Goal: Complete application form

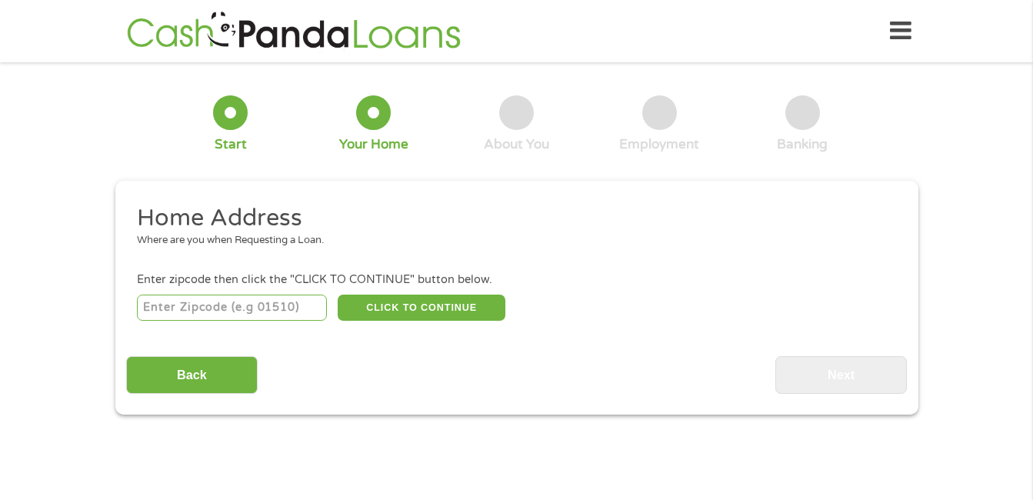
click at [266, 314] on input "number" at bounding box center [232, 308] width 190 height 26
type input "75551"
select select "[US_STATE]"
click at [364, 310] on button "CLICK TO CONTINUE" at bounding box center [422, 308] width 168 height 26
type input "75551"
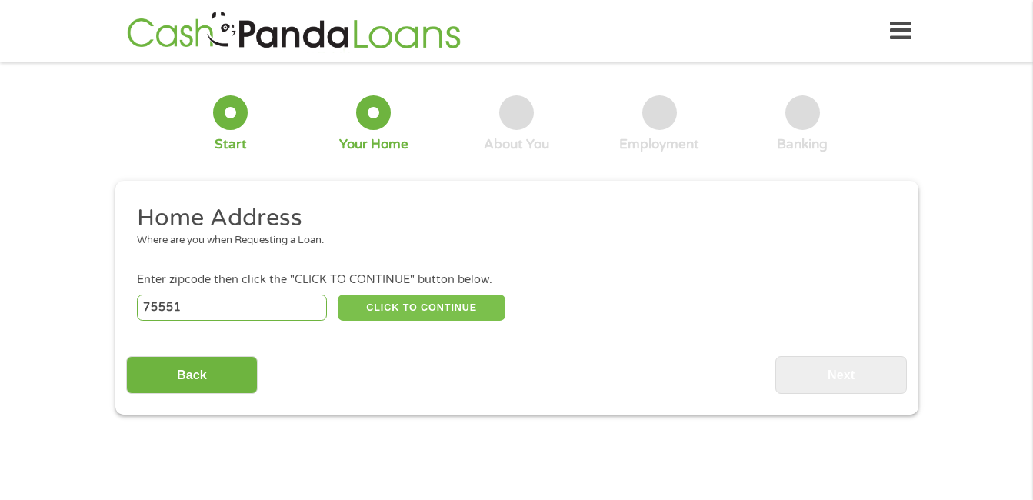
type input "[GEOGRAPHIC_DATA]"
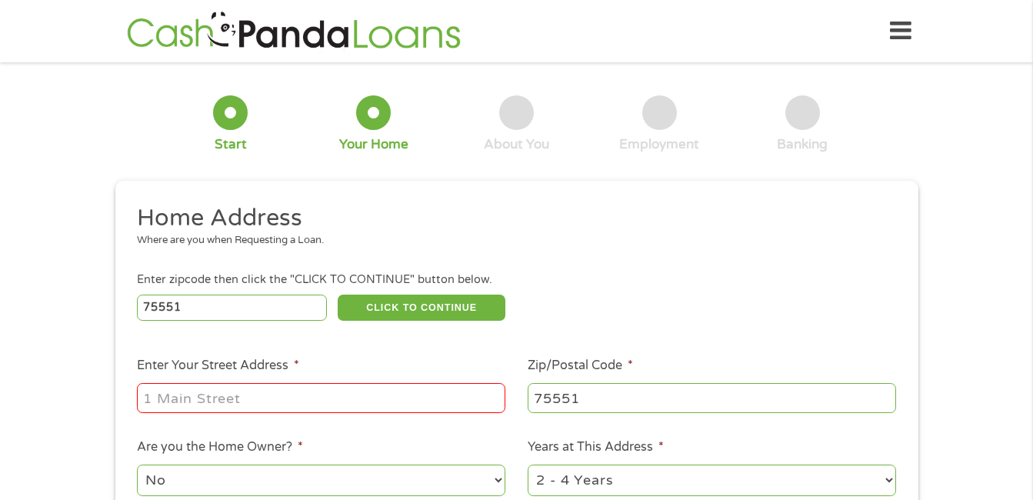
click at [312, 391] on input "Enter Your Street Address *" at bounding box center [321, 397] width 369 height 29
click at [306, 394] on input "6108 Tx" at bounding box center [321, 397] width 369 height 29
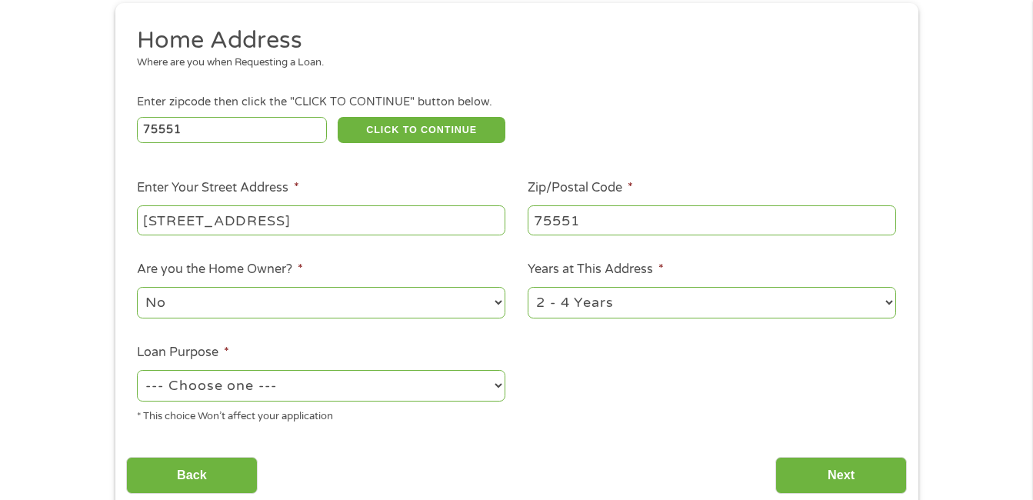
scroll to position [184, 0]
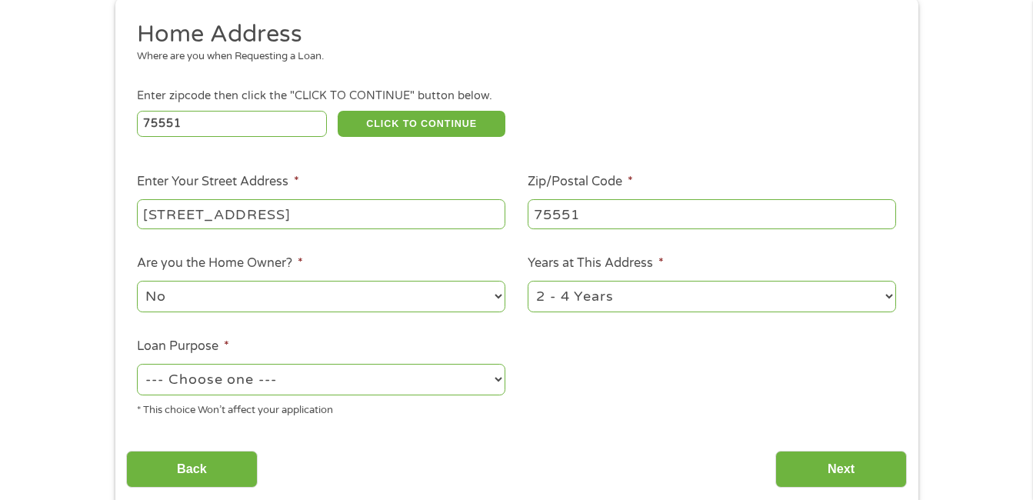
type input "[STREET_ADDRESS]"
click at [872, 295] on select "1 Year or less 1 - 2 Years 2 - 4 Years Over 4 Years" at bounding box center [712, 297] width 369 height 32
select select "60months"
click at [528, 281] on select "1 Year or less 1 - 2 Years 2 - 4 Years Over 4 Years" at bounding box center [712, 297] width 369 height 32
click at [478, 367] on select "--- Choose one --- Pay Bills Debt Consolidation Home Improvement Major Purchase…" at bounding box center [321, 380] width 369 height 32
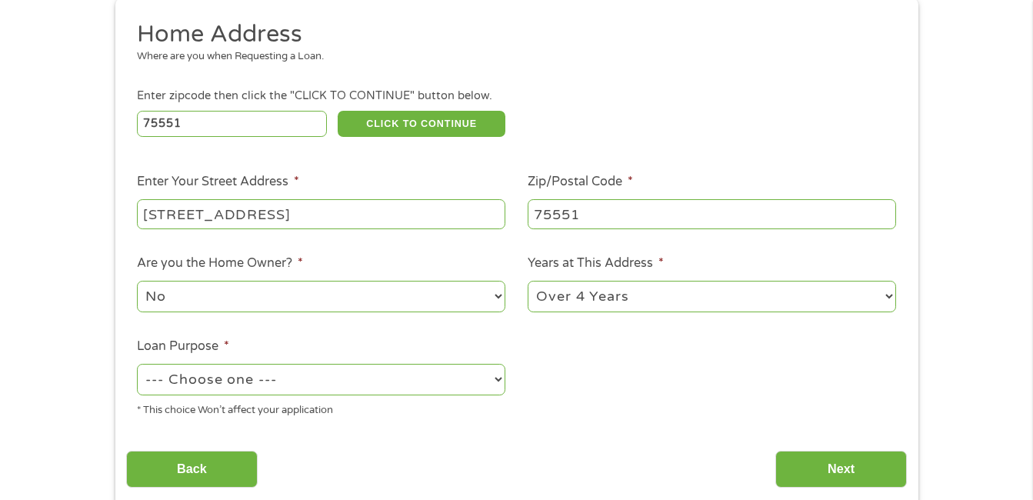
select select "paybills"
click at [137, 364] on select "--- Choose one --- Pay Bills Debt Consolidation Home Improvement Major Purchase…" at bounding box center [321, 380] width 369 height 32
click at [819, 457] on input "Next" at bounding box center [842, 470] width 132 height 38
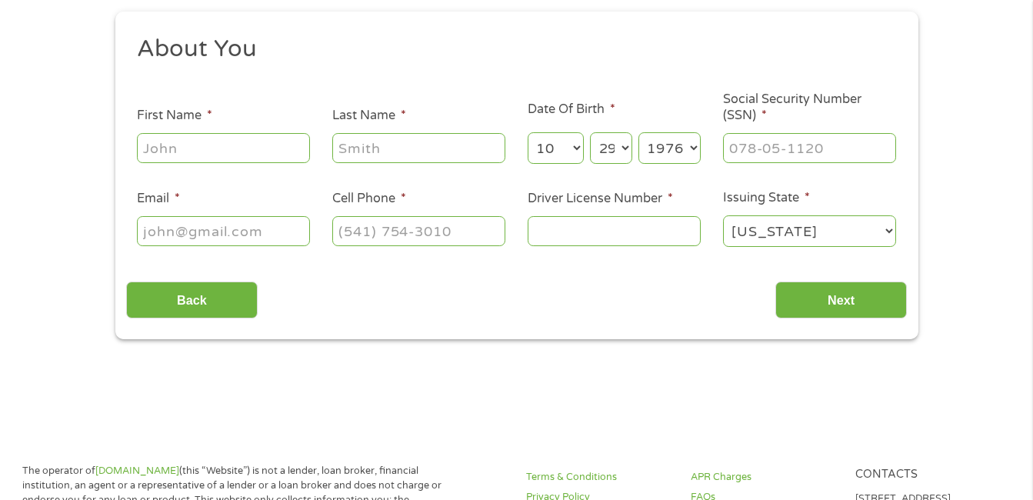
scroll to position [0, 0]
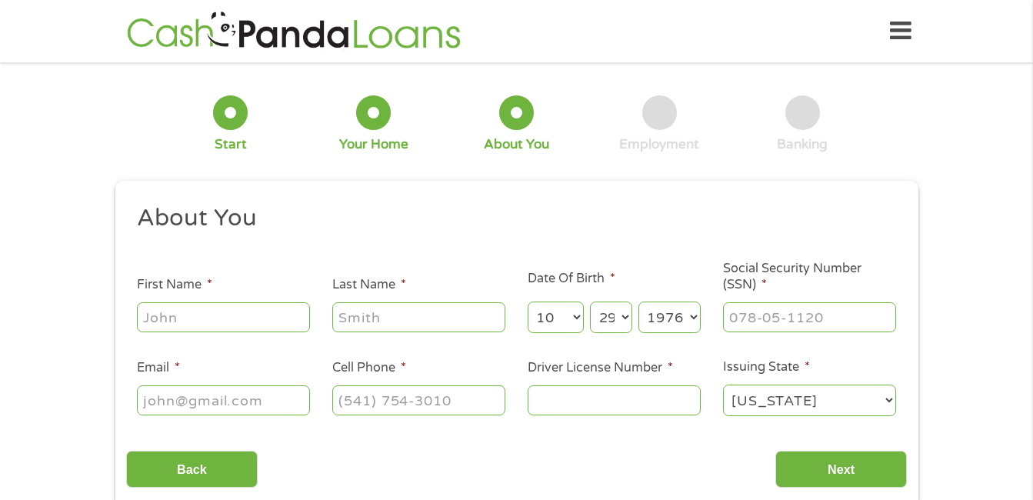
click at [199, 309] on input "First Name *" at bounding box center [223, 316] width 173 height 29
type input "[PERSON_NAME]"
click at [365, 321] on input "Last Name *" at bounding box center [418, 316] width 173 height 29
type input "[PERSON_NAME]"
type input "[EMAIL_ADDRESS][DOMAIN_NAME]"
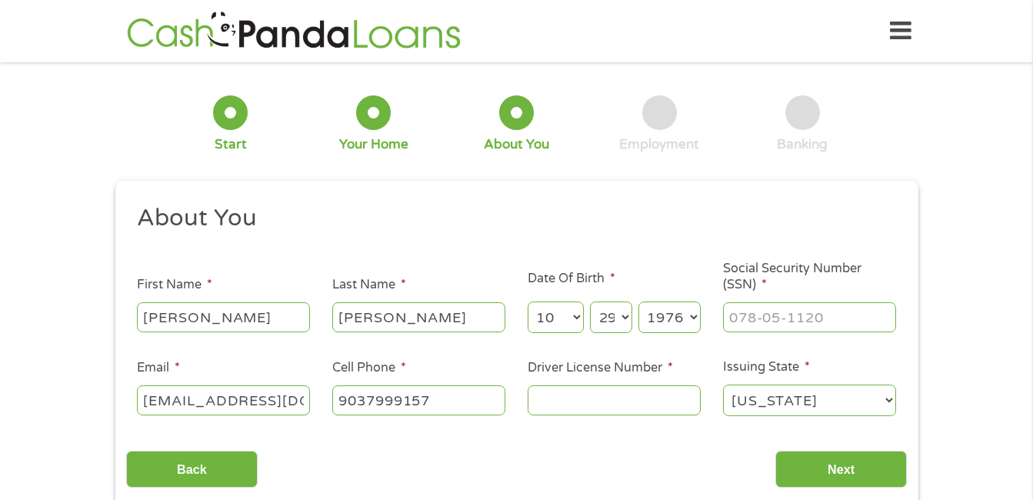
type input "[PHONE_NUMBER]"
click at [571, 392] on input "Driver License Number *" at bounding box center [614, 399] width 173 height 29
type input "188223809"
click at [785, 311] on input "___-__-____" at bounding box center [809, 316] width 173 height 29
type input "456-65-4089"
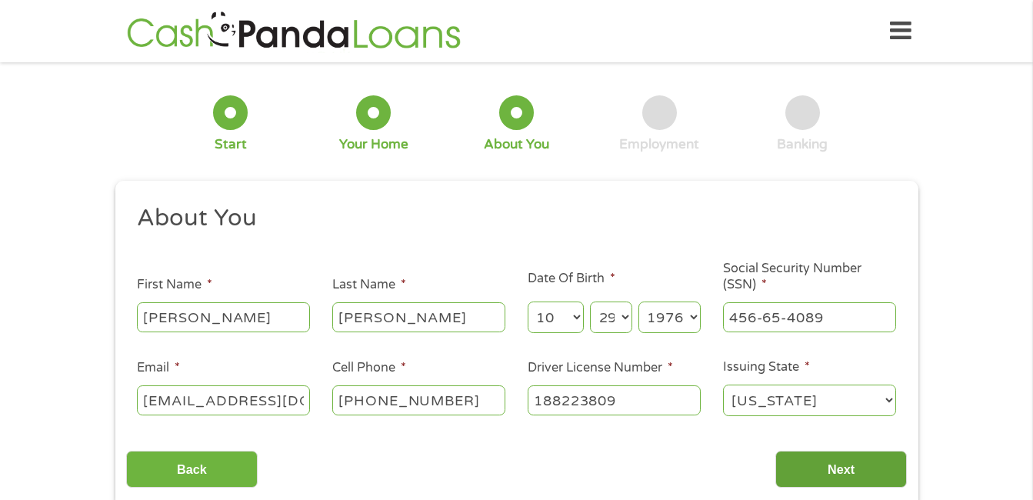
click at [835, 462] on input "Next" at bounding box center [842, 470] width 132 height 38
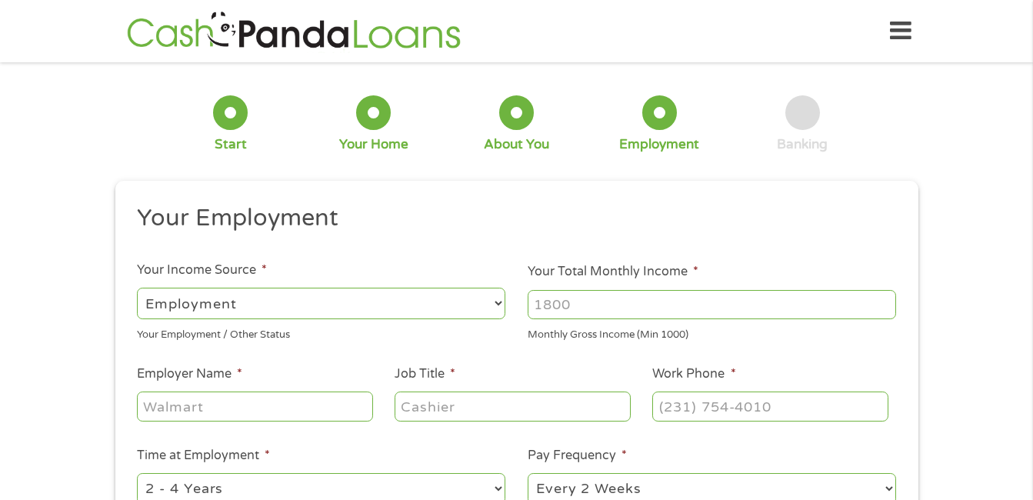
scroll to position [6, 6]
click at [453, 303] on select "--- Choose one --- Employment [DEMOGRAPHIC_DATA] Benefits" at bounding box center [321, 304] width 369 height 32
click at [137, 288] on select "--- Choose one --- Employment [DEMOGRAPHIC_DATA] Benefits" at bounding box center [321, 304] width 369 height 32
click at [585, 307] on input "Your Total Monthly Income *" at bounding box center [712, 304] width 369 height 29
type input "3501"
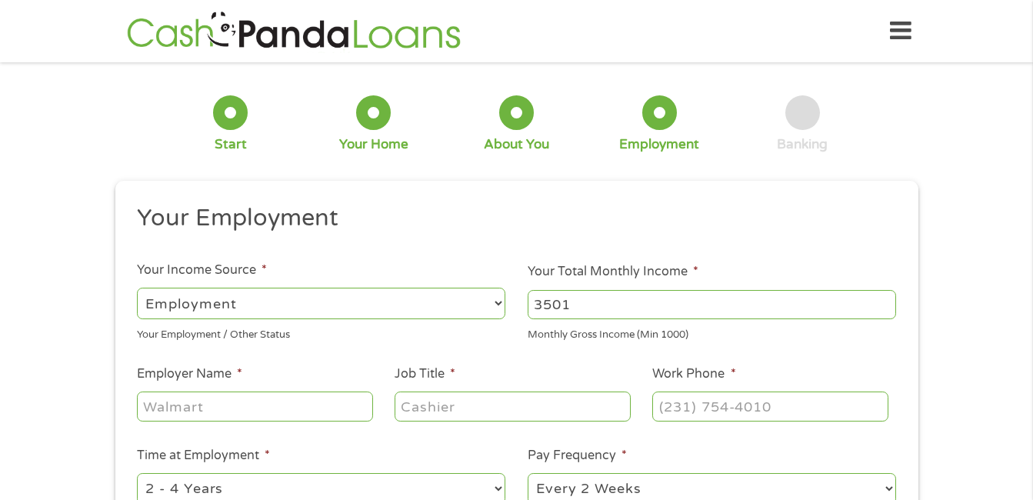
click at [334, 414] on input "Employer Name *" at bounding box center [254, 406] width 235 height 29
type input "[GEOGRAPHIC_DATA]"
click at [444, 409] on input "Job Title *" at bounding box center [512, 406] width 235 height 29
click at [444, 409] on input "Road" at bounding box center [512, 406] width 235 height 29
type input "Road Hand"
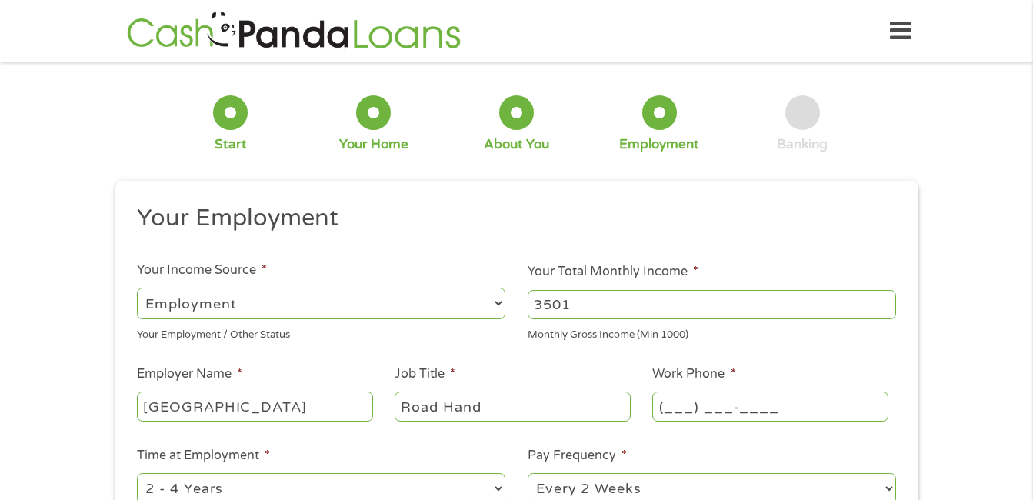
click at [676, 408] on input "(___) ___-____" at bounding box center [769, 406] width 235 height 29
type input "[PHONE_NUMBER]"
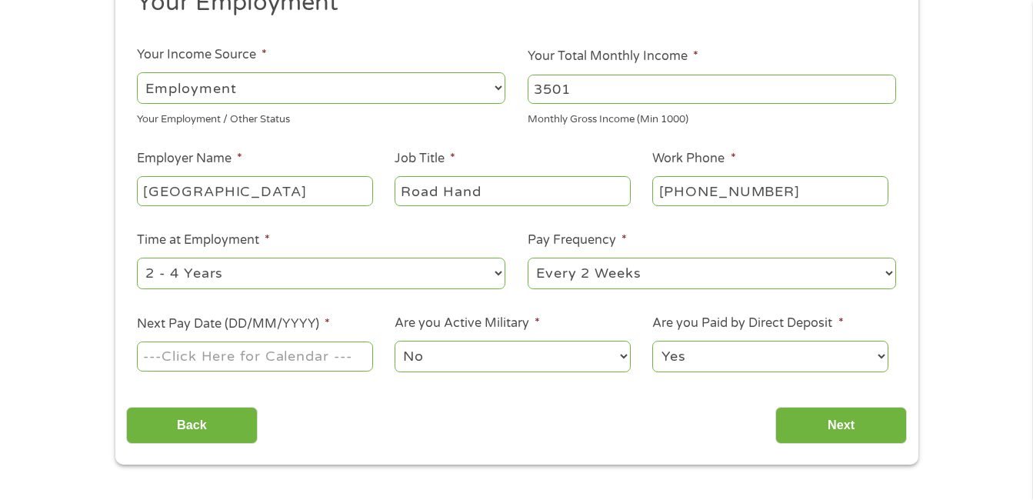
scroll to position [260, 0]
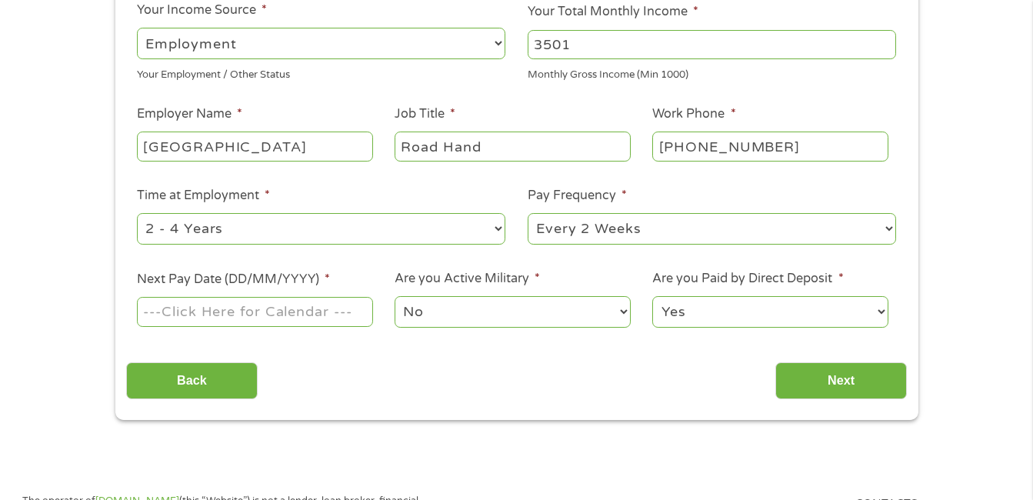
click at [487, 229] on select "--- Choose one --- 1 Year or less 1 - 2 Years 2 - 4 Years Over 4 Years" at bounding box center [321, 229] width 369 height 32
select select "60months"
click at [137, 213] on select "--- Choose one --- 1 Year or less 1 - 2 Years 2 - 4 Years Over 4 Years" at bounding box center [321, 229] width 369 height 32
click at [571, 225] on select "--- Choose one --- Every 2 Weeks Every Week Monthly Semi-Monthly" at bounding box center [712, 229] width 369 height 32
select select "monthly"
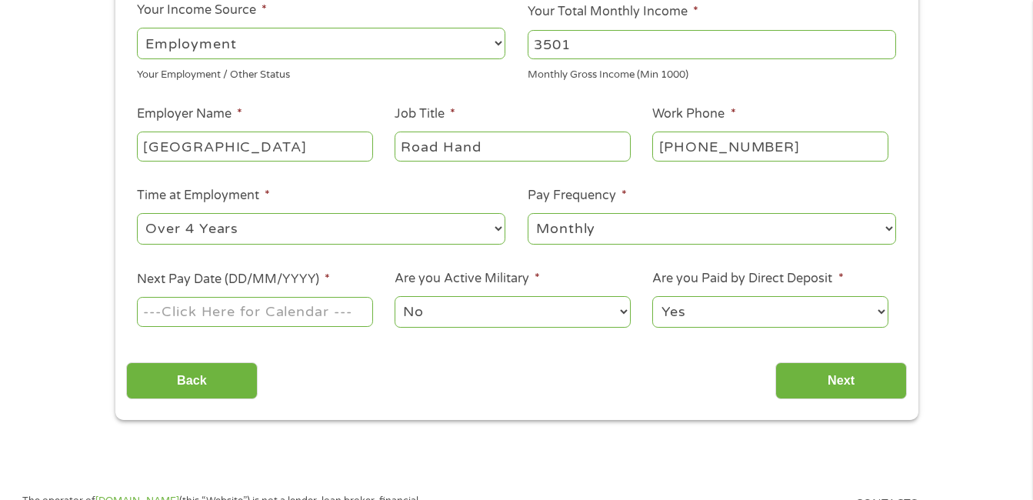
click at [528, 213] on select "--- Choose one --- Every 2 Weeks Every Week Monthly Semi-Monthly" at bounding box center [712, 229] width 369 height 32
click at [317, 324] on input "Next Pay Date (DD/MM/YYYY) *" at bounding box center [254, 311] width 235 height 29
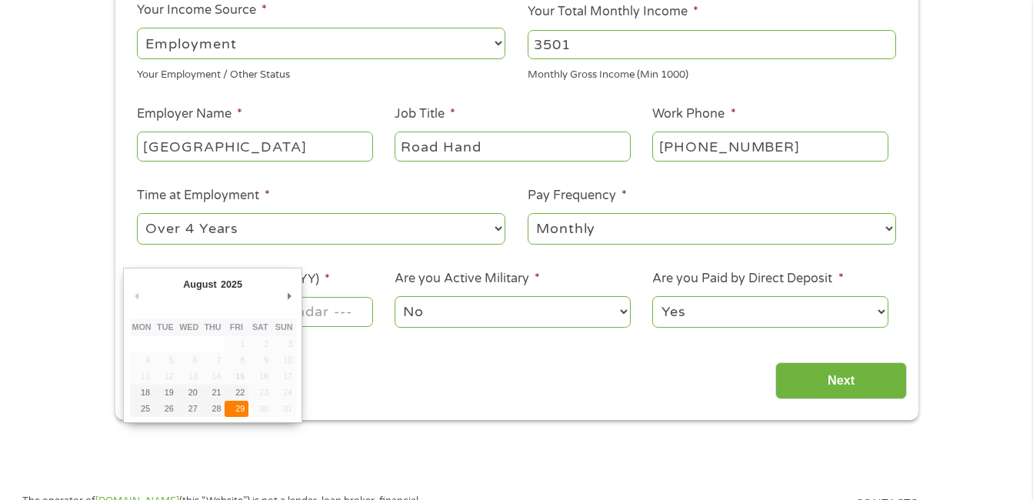
type input "[DATE]"
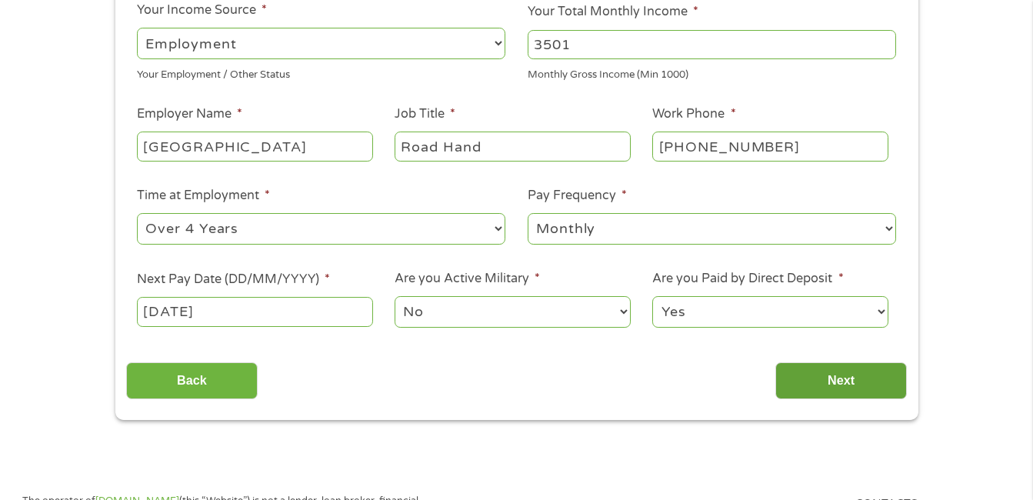
click at [838, 384] on input "Next" at bounding box center [842, 381] width 132 height 38
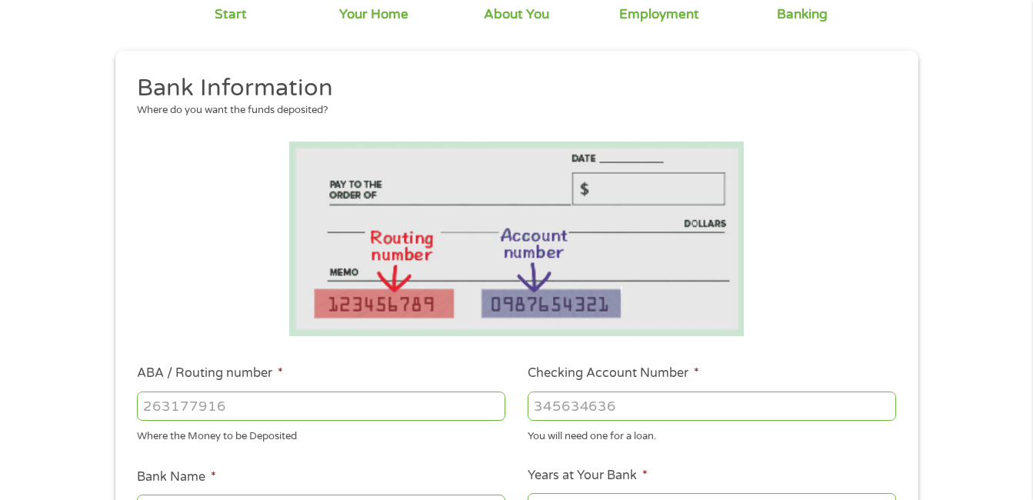
scroll to position [305, 0]
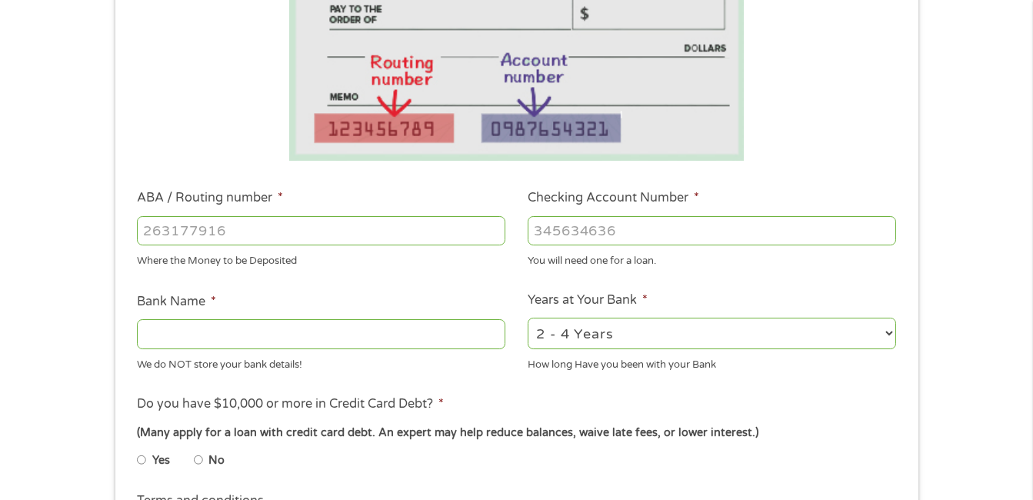
click at [415, 238] on input "ABA / Routing number *" at bounding box center [321, 230] width 369 height 29
type input "082000109"
type input "REGIONS BANK"
type input "082000109"
click at [582, 227] on input "Checking Account Number *" at bounding box center [712, 230] width 369 height 29
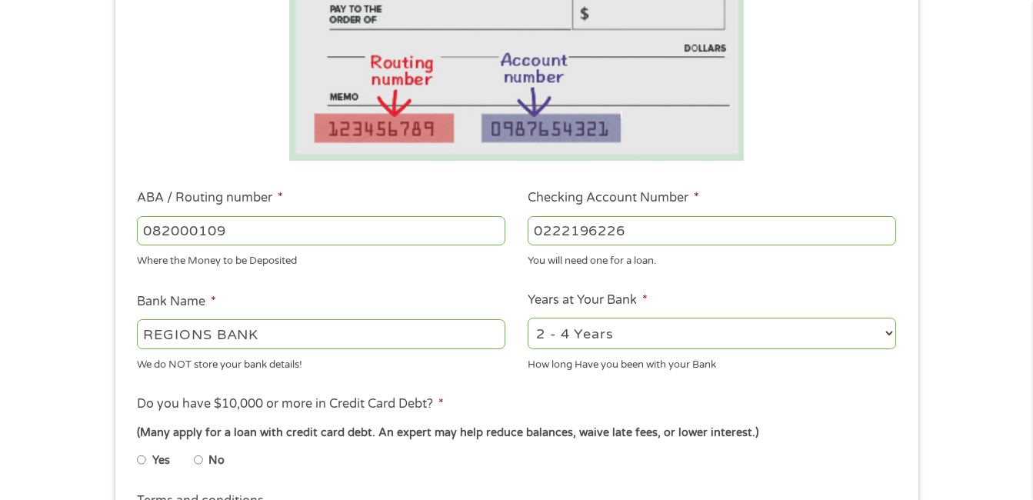
type input "0222196226"
click at [709, 332] on select "2 - 4 Years 6 - 12 Months 1 - 2 Years Over 4 Years" at bounding box center [712, 334] width 369 height 32
select select "60months"
click at [528, 318] on select "2 - 4 Years 6 - 12 Months 1 - 2 Years Over 4 Years" at bounding box center [712, 334] width 369 height 32
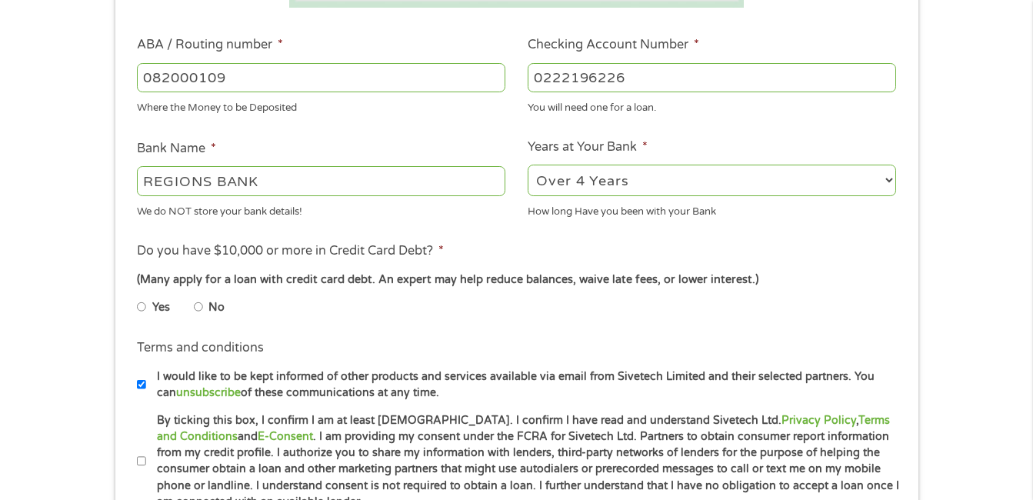
scroll to position [462, 0]
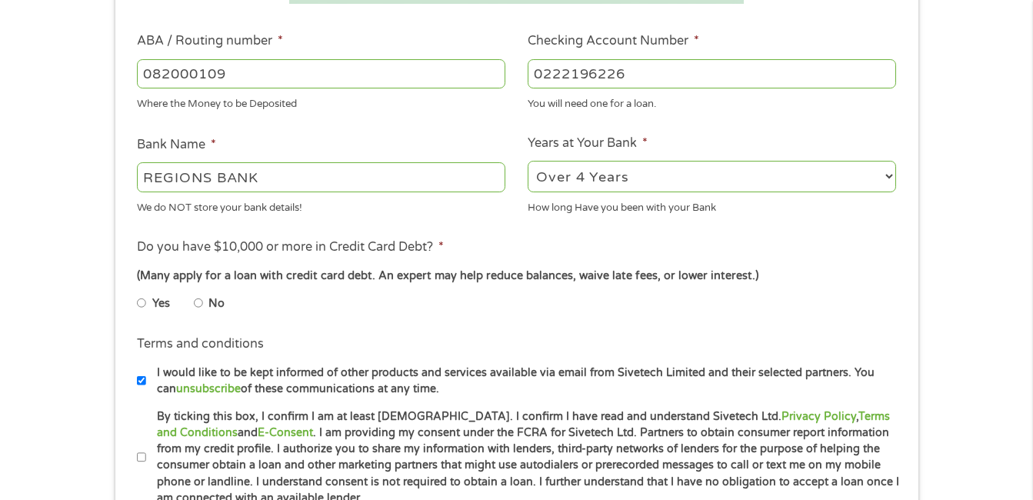
click at [202, 304] on input "No" at bounding box center [198, 303] width 9 height 25
radio input "true"
click at [145, 454] on input "By ticking this box, I confirm I am at least [DEMOGRAPHIC_DATA]. I confirm I ha…" at bounding box center [141, 457] width 9 height 25
checkbox input "true"
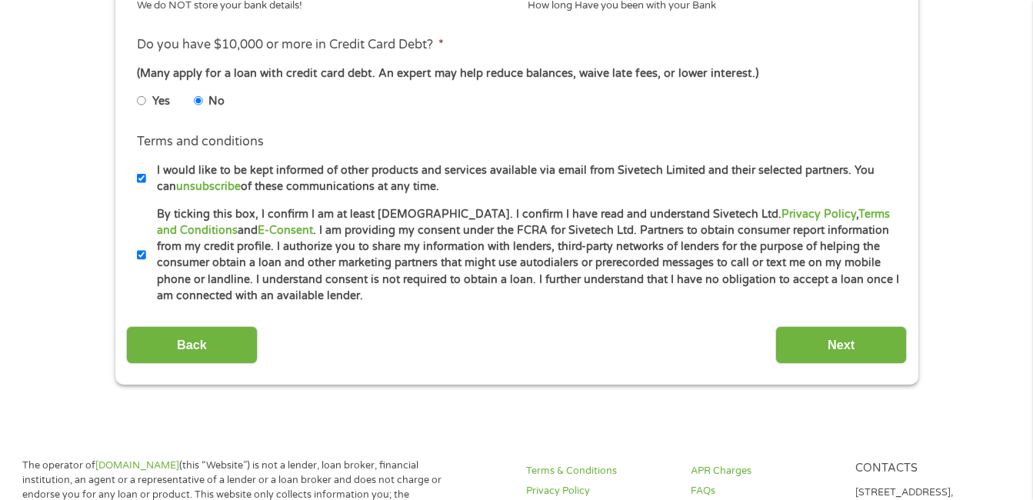
scroll to position [672, 0]
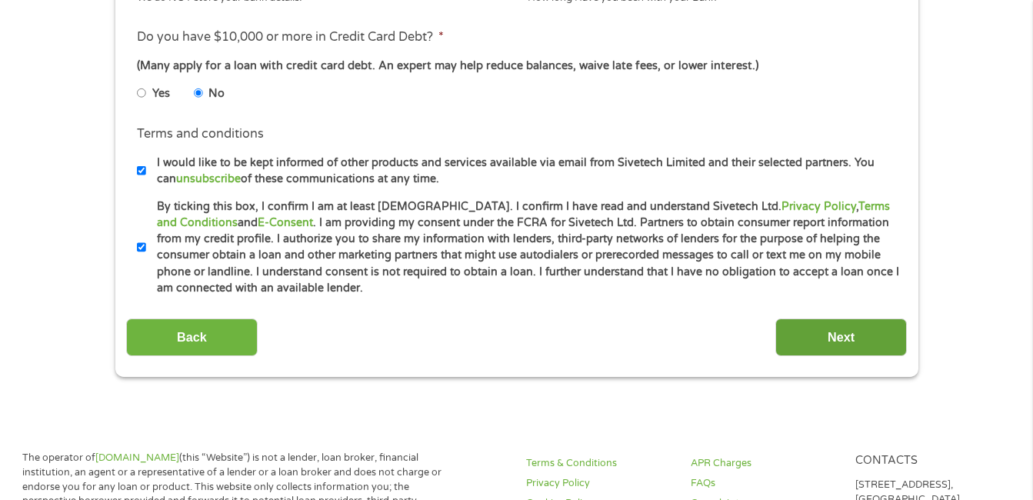
click at [860, 343] on input "Next" at bounding box center [842, 338] width 132 height 38
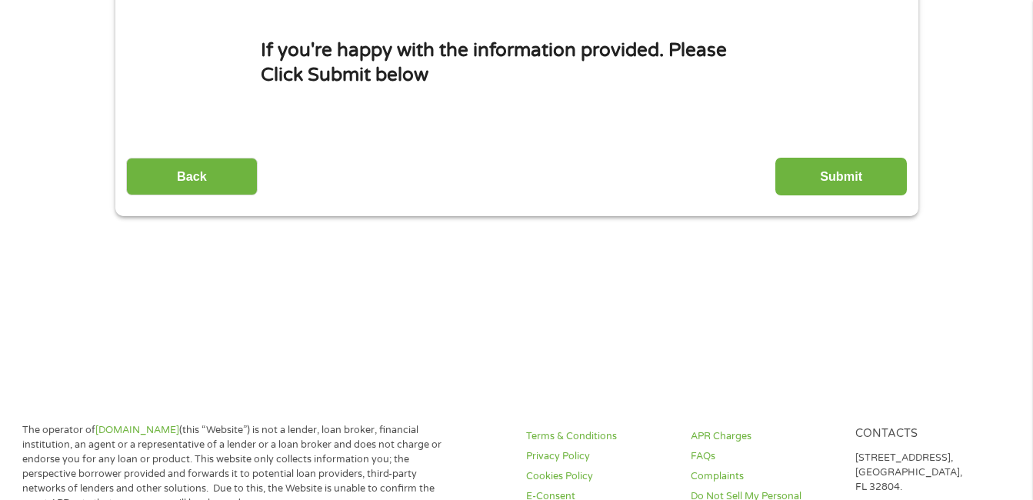
scroll to position [0, 0]
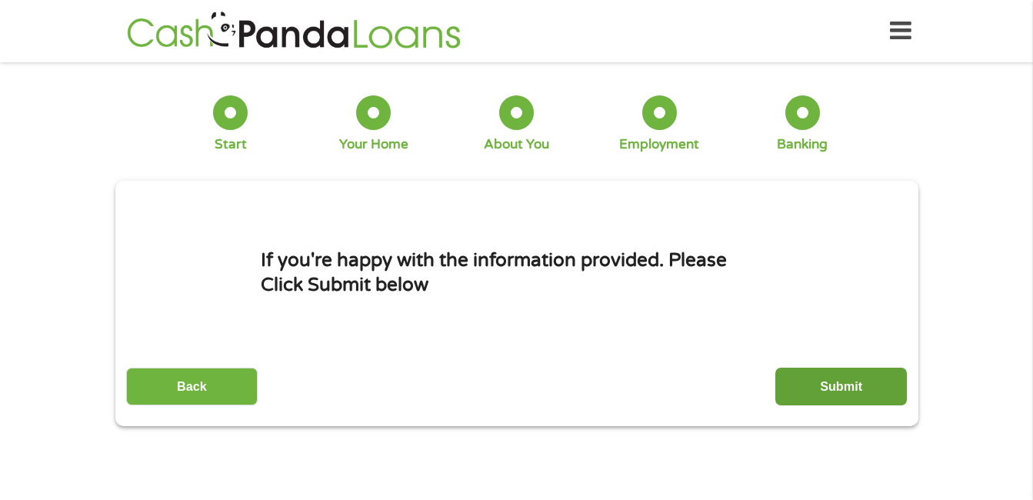
click at [824, 382] on input "Submit" at bounding box center [842, 387] width 132 height 38
